Goal: Task Accomplishment & Management: Manage account settings

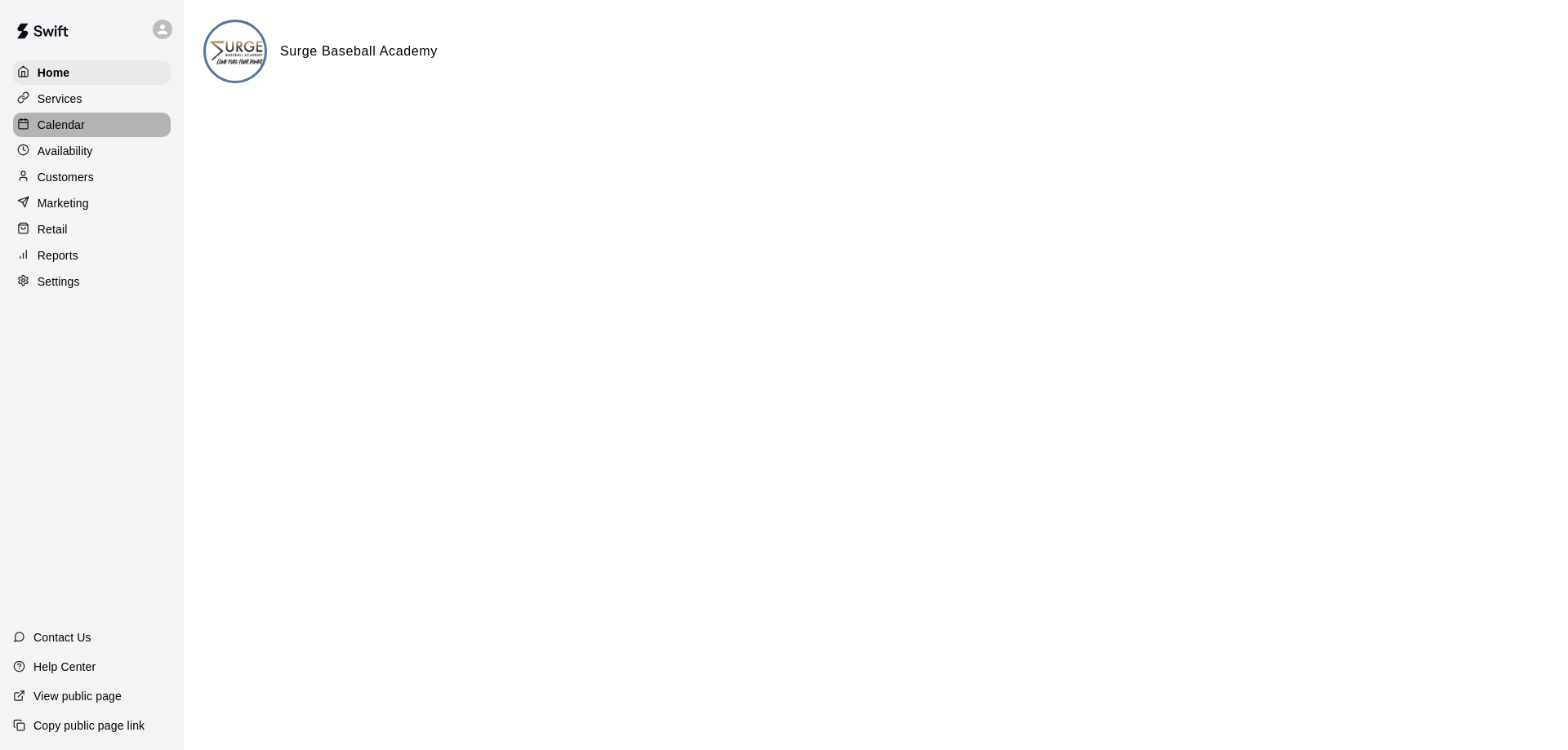
click at [79, 132] on p "Calendar" at bounding box center [61, 125] width 47 height 17
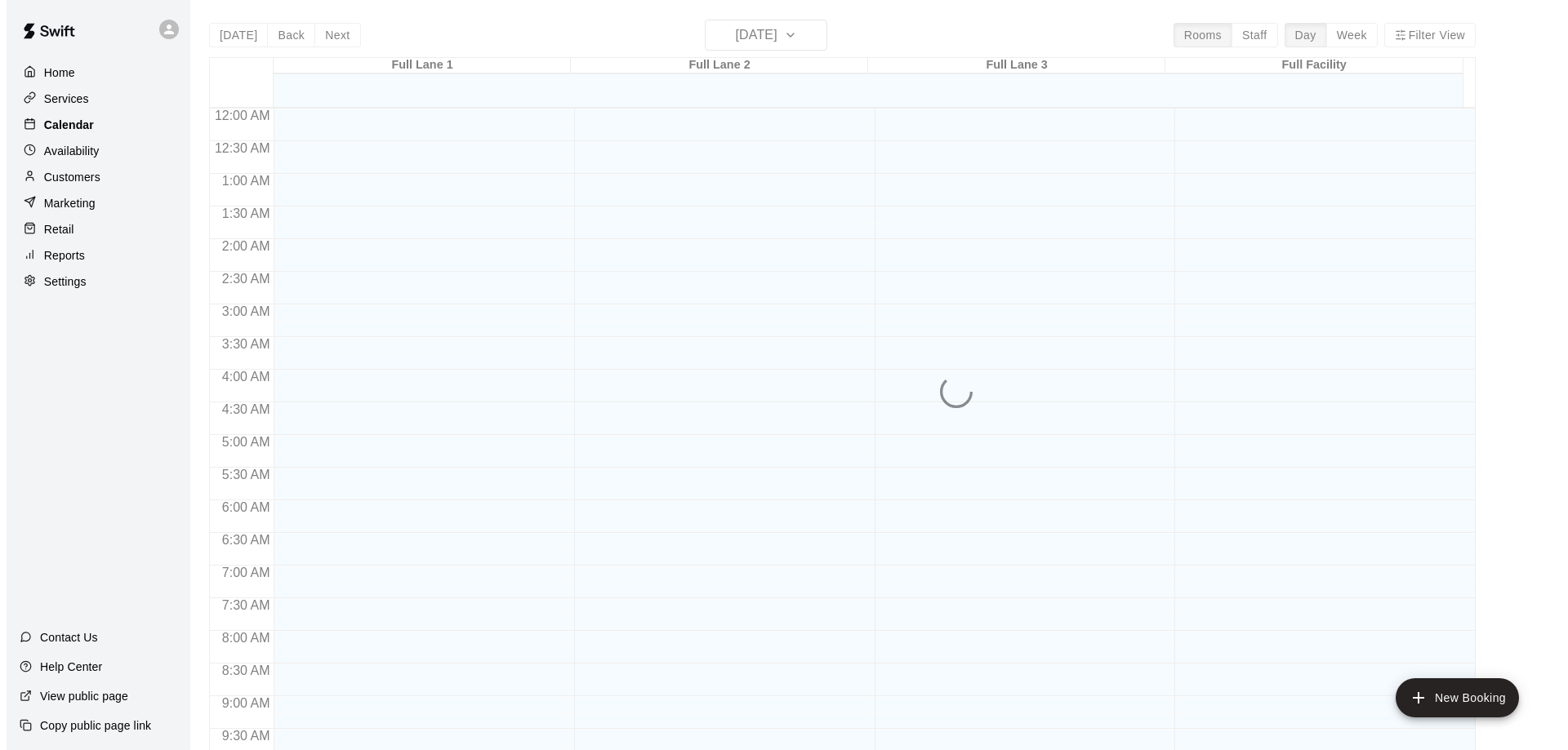
scroll to position [858, 0]
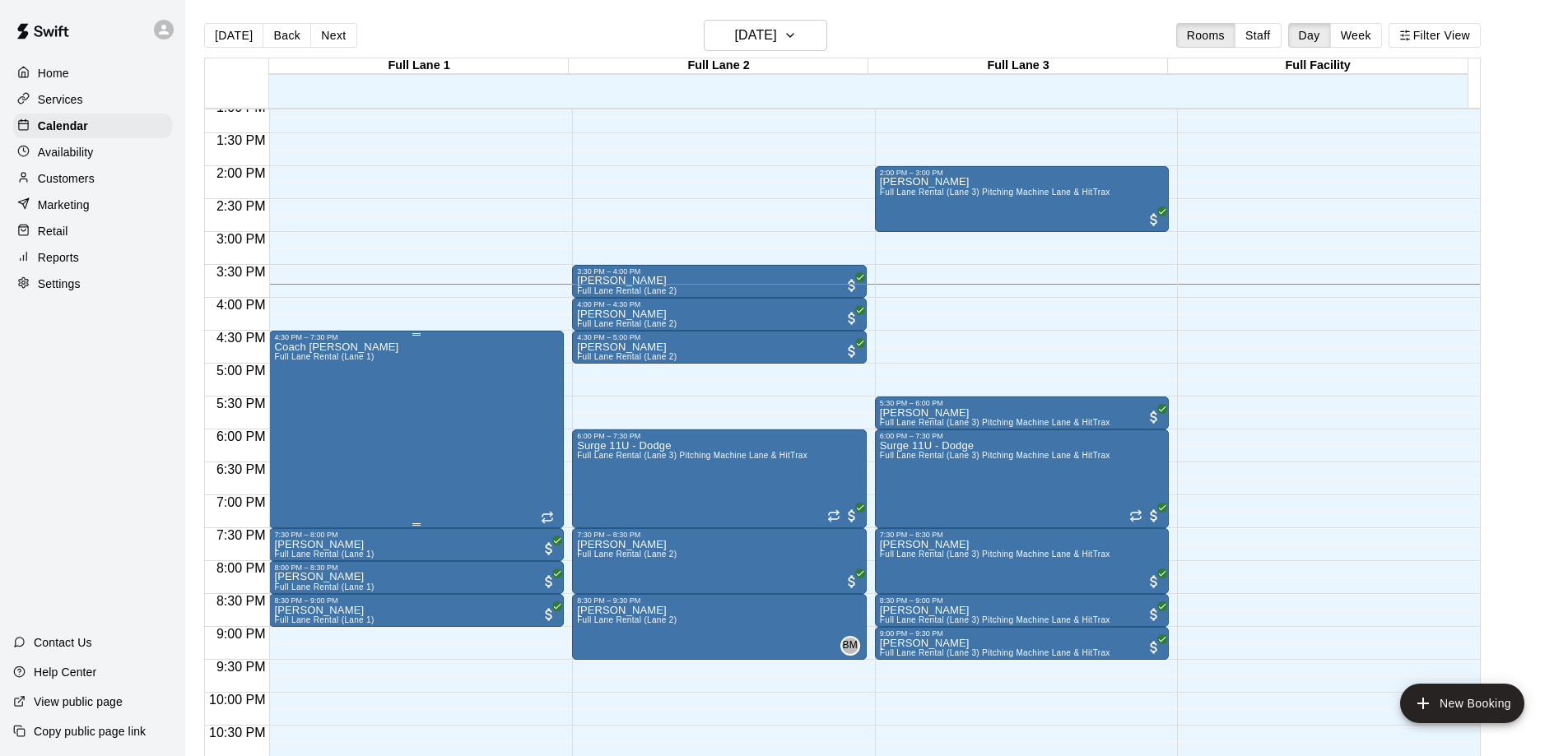
click at [387, 426] on div "Coach [PERSON_NAME] Full [PERSON_NAME] Rental (Lane 1)" at bounding box center [416, 719] width 284 height 756
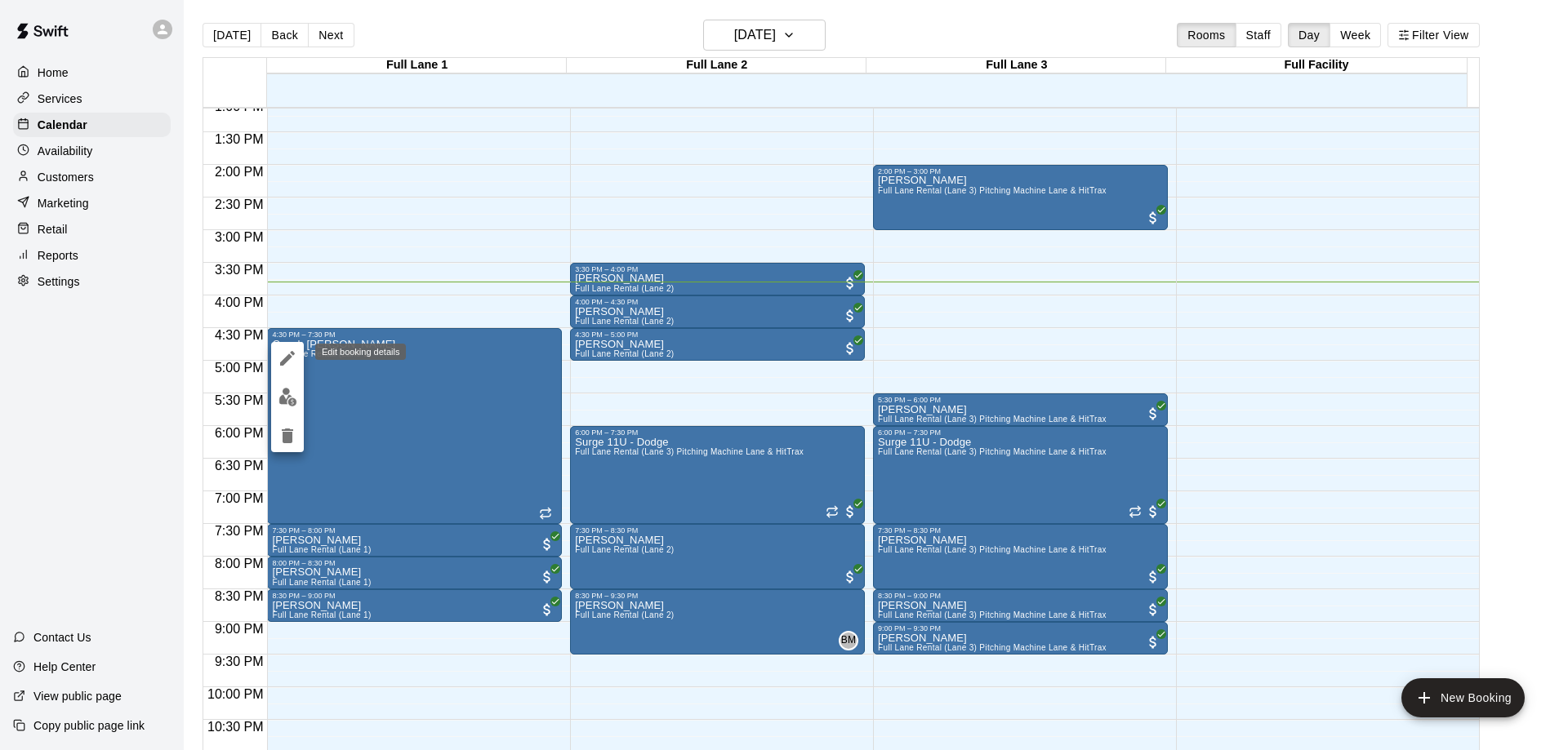
click at [284, 356] on icon "edit" at bounding box center [287, 358] width 19 height 19
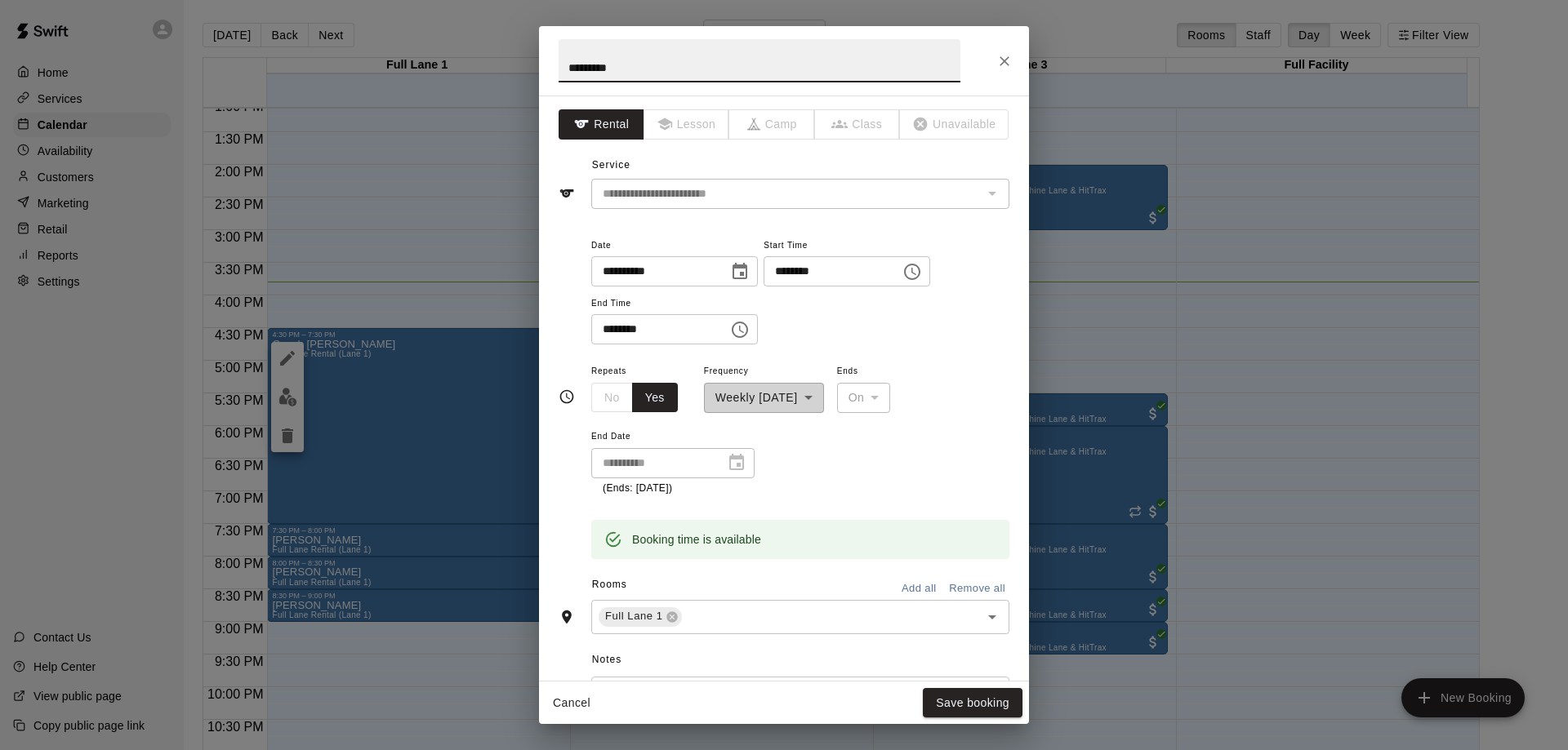
click at [749, 332] on icon "Choose time, selected time is 7:30 PM" at bounding box center [740, 329] width 19 height 19
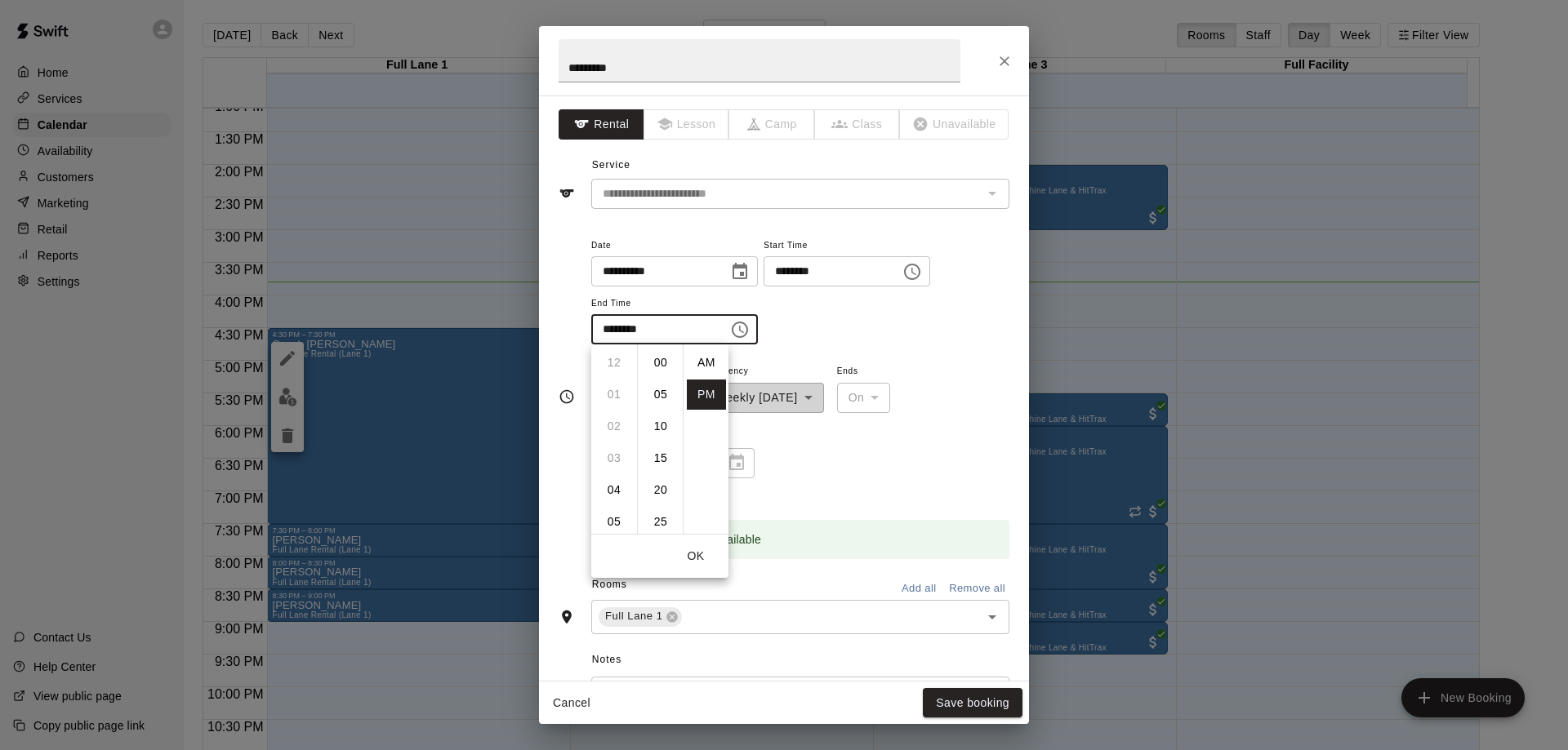
scroll to position [30, 0]
click at [614, 490] on li "06" at bounding box center [614, 494] width 39 height 31
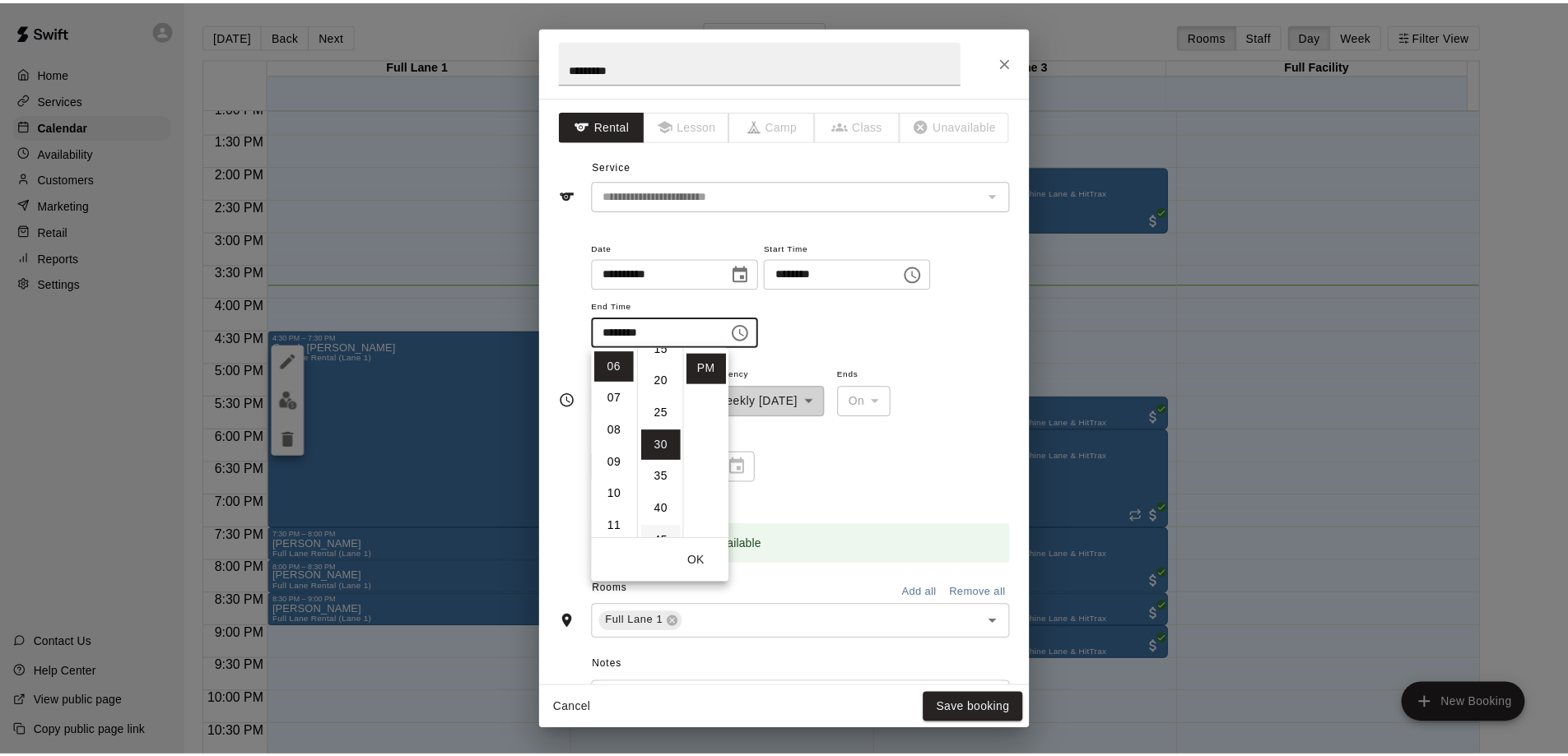
scroll to position [0, 0]
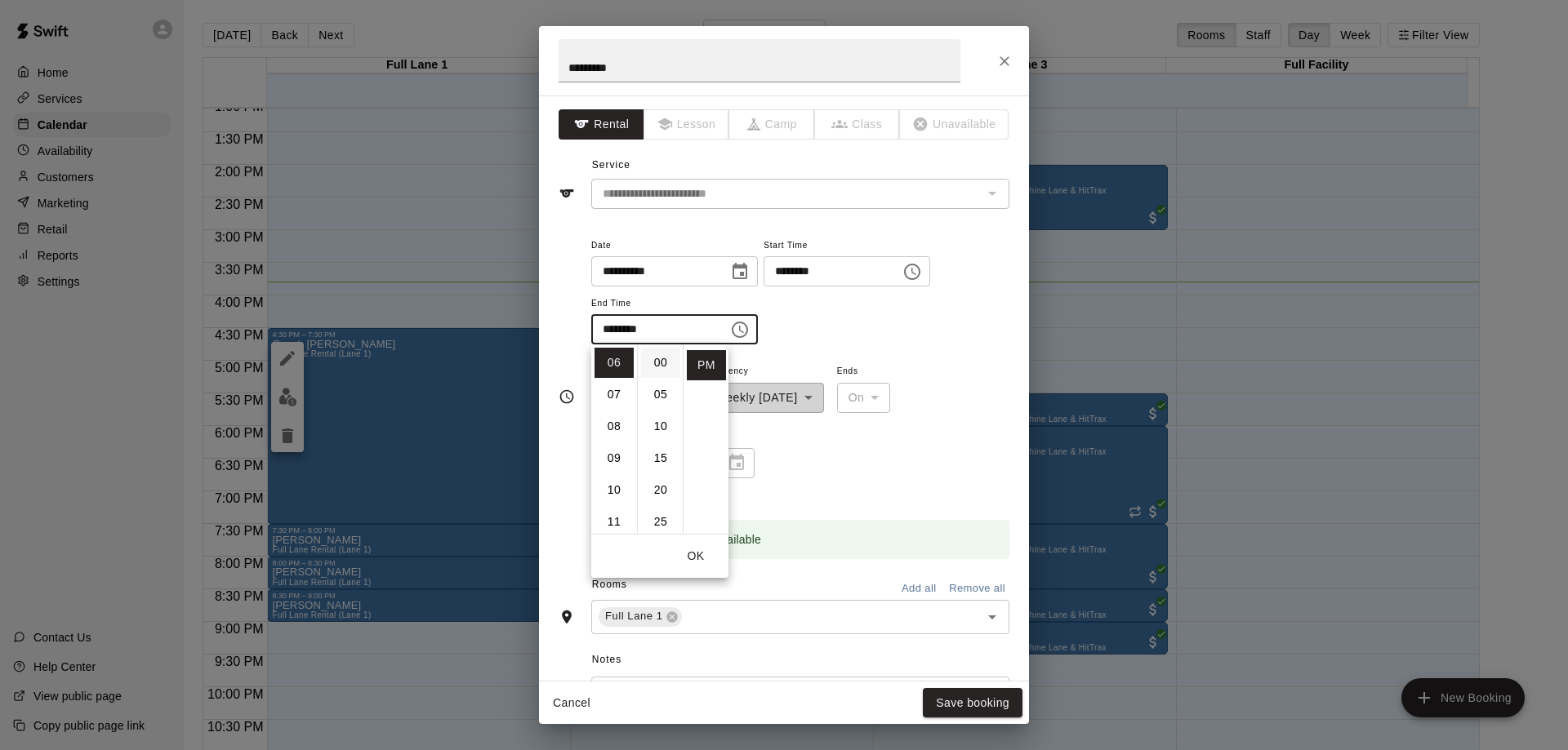
click at [654, 361] on li "00" at bounding box center [660, 362] width 39 height 31
type input "********"
click at [701, 559] on button "OK" at bounding box center [696, 556] width 52 height 31
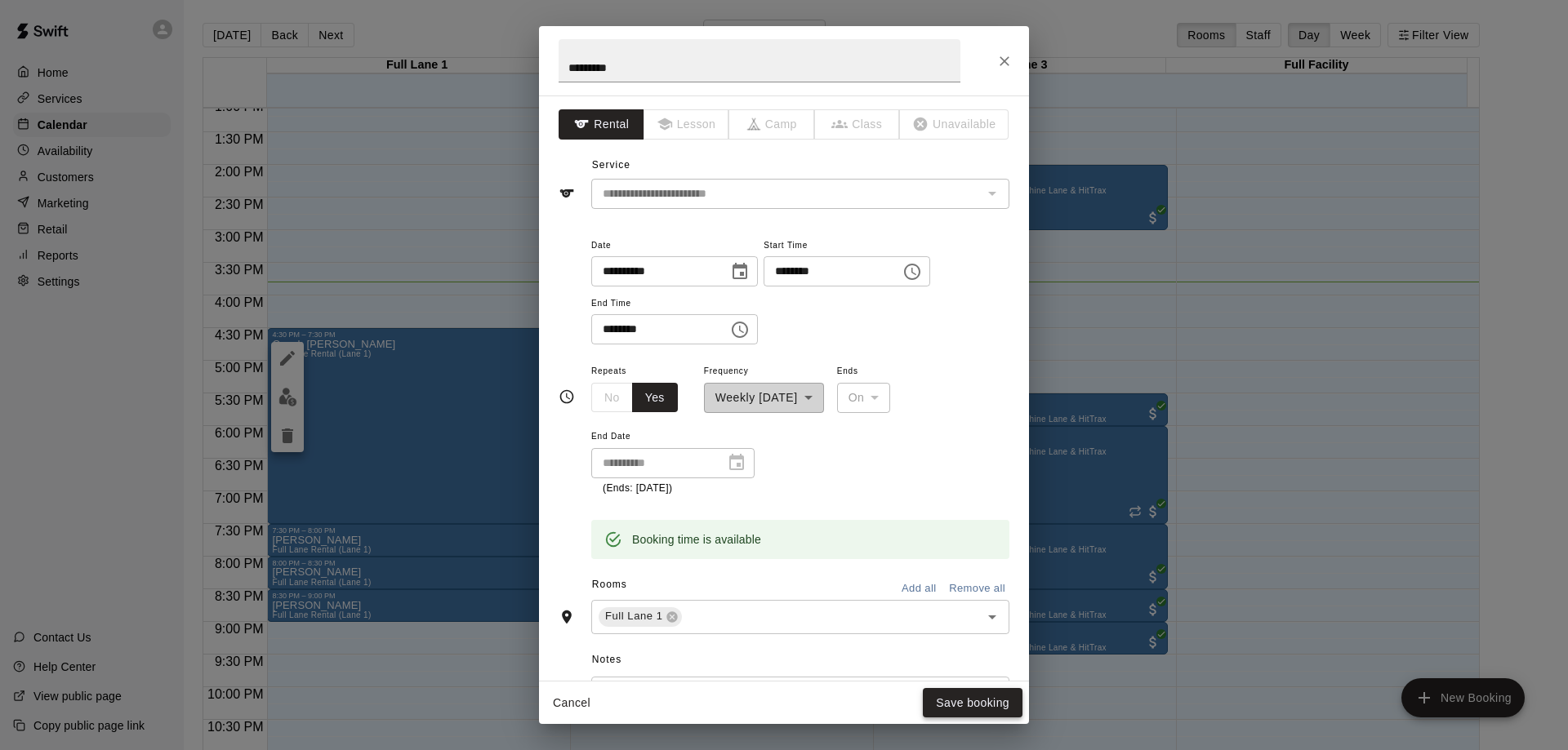
click at [976, 701] on button "Save booking" at bounding box center [972, 703] width 100 height 31
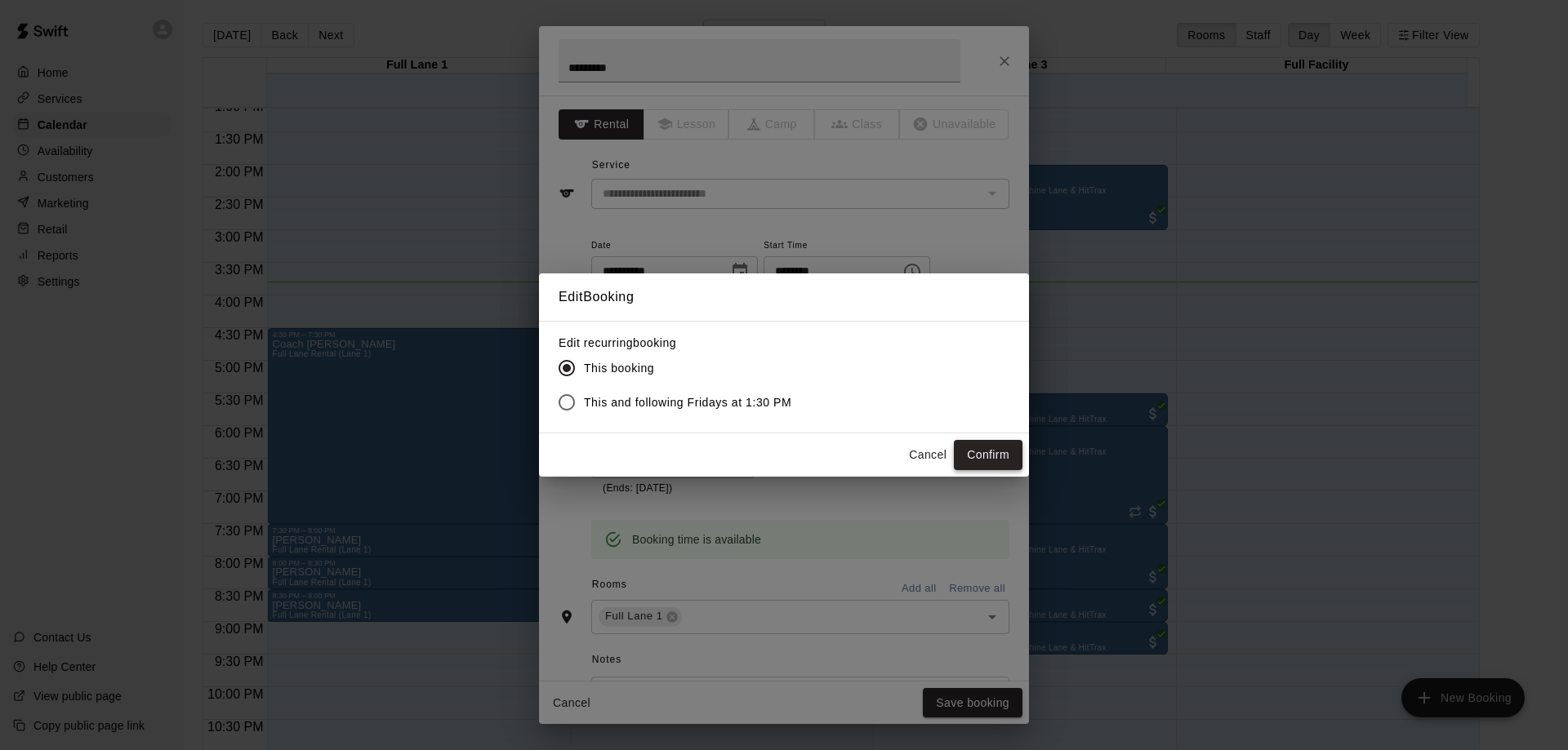
click at [984, 457] on button "Confirm" at bounding box center [988, 455] width 69 height 31
